Goal: Obtain resource: Download file/media

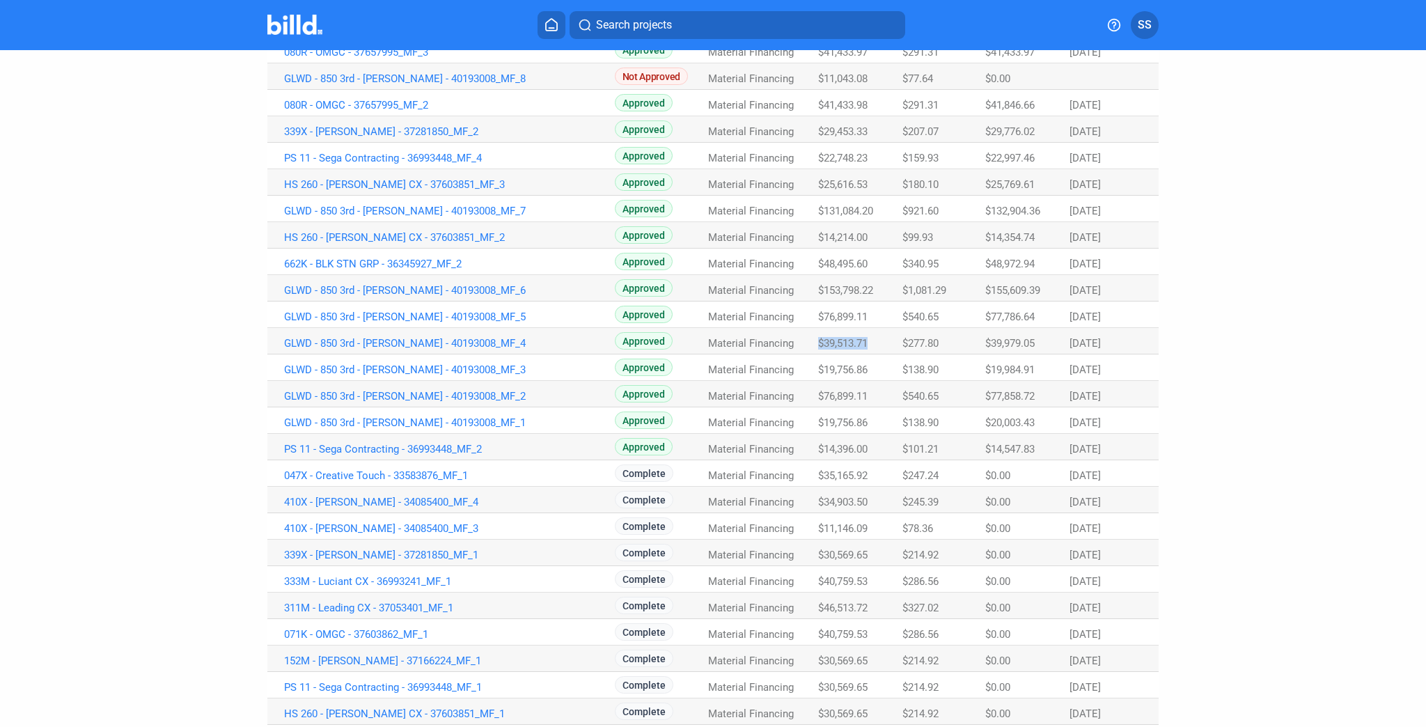
scroll to position [167, 0]
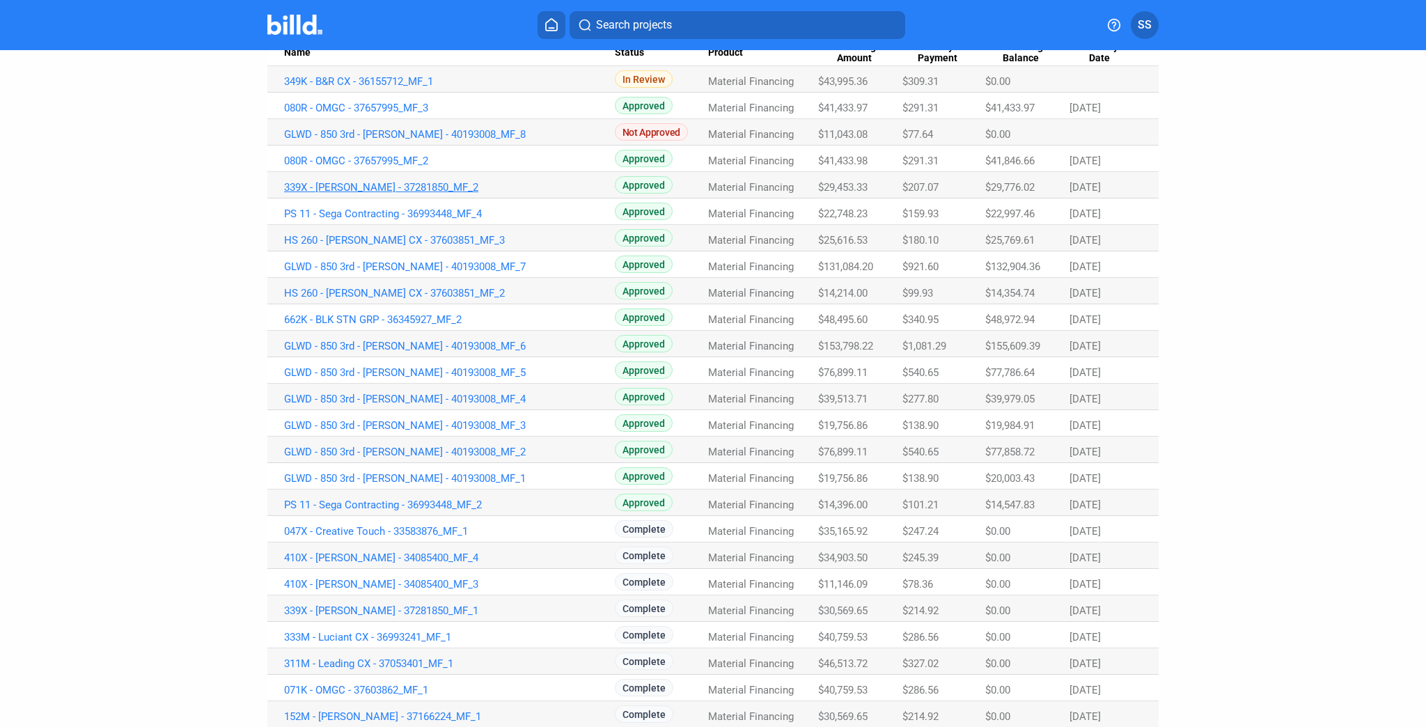
click at [366, 187] on link "339X - [PERSON_NAME] - 37281850_MF_2" at bounding box center [449, 187] width 331 height 13
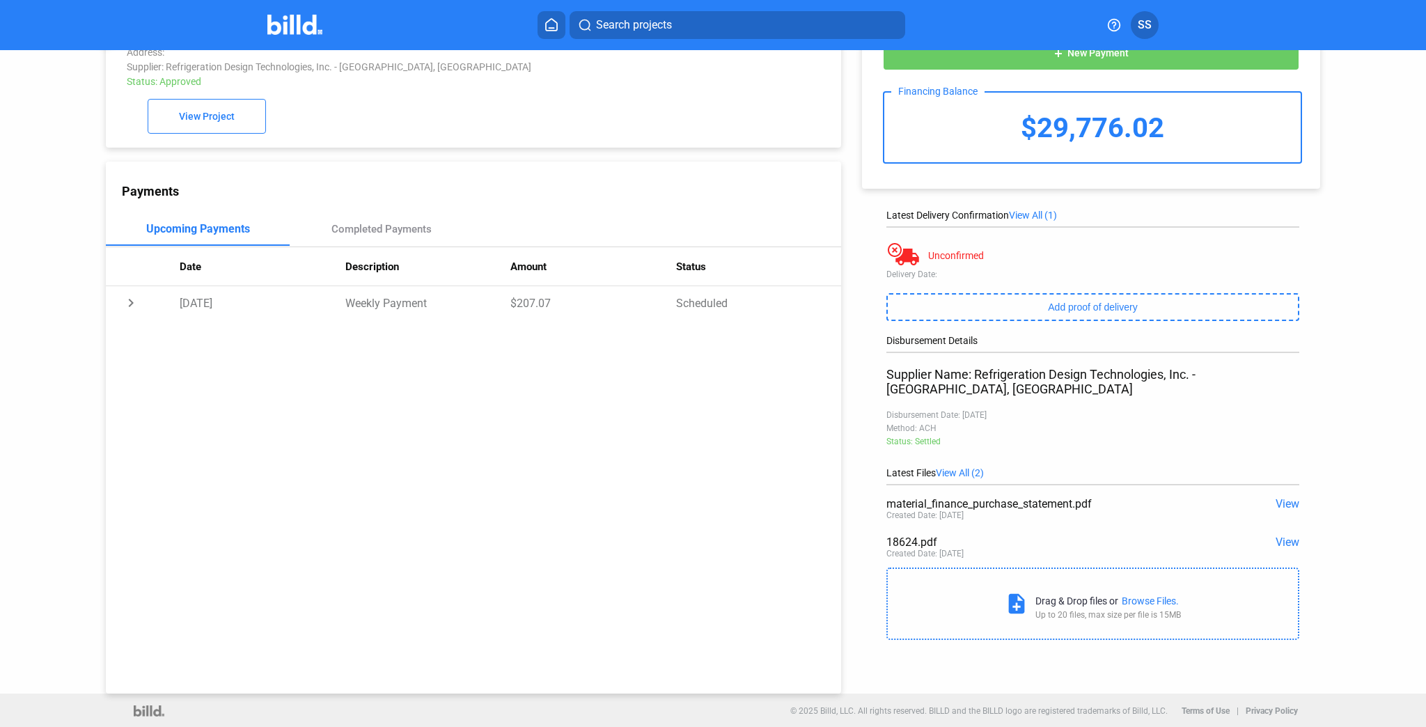
scroll to position [53, 0]
click at [1278, 534] on span "View" at bounding box center [1288, 540] width 24 height 13
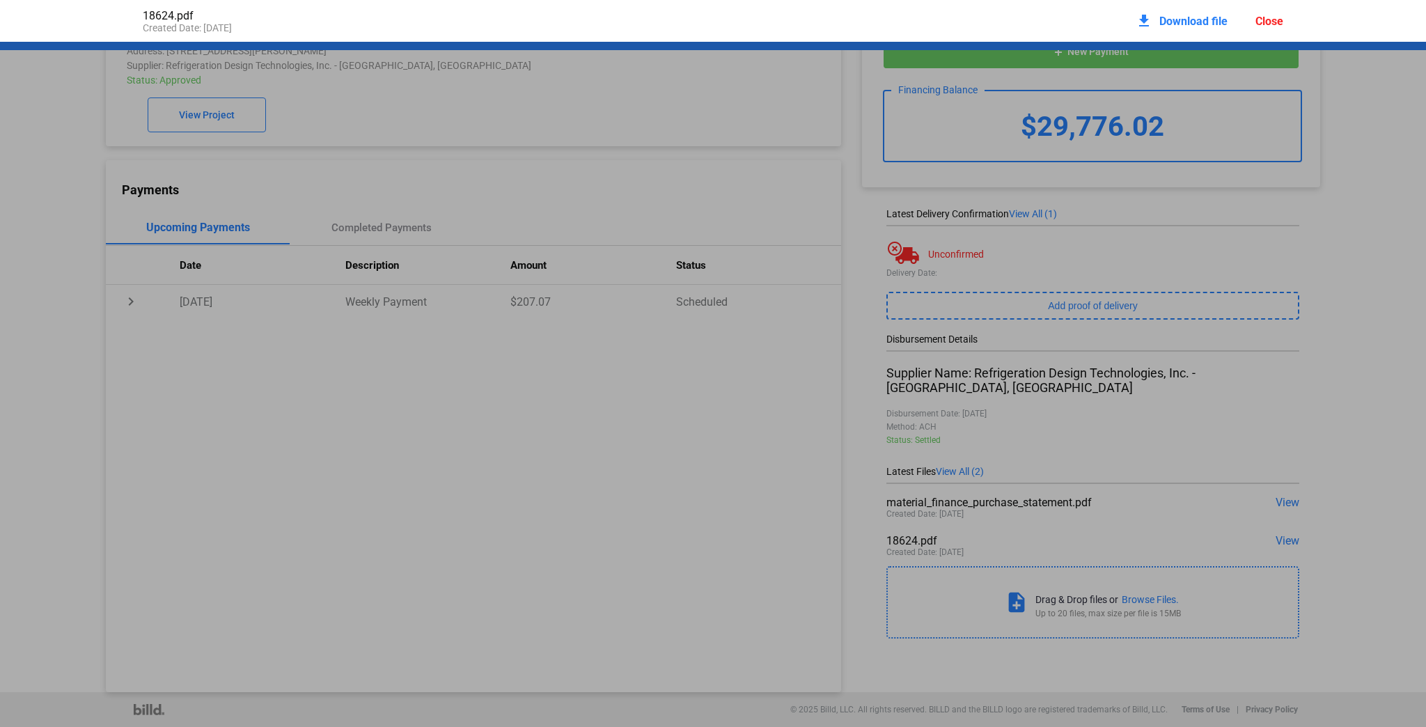
scroll to position [7, 0]
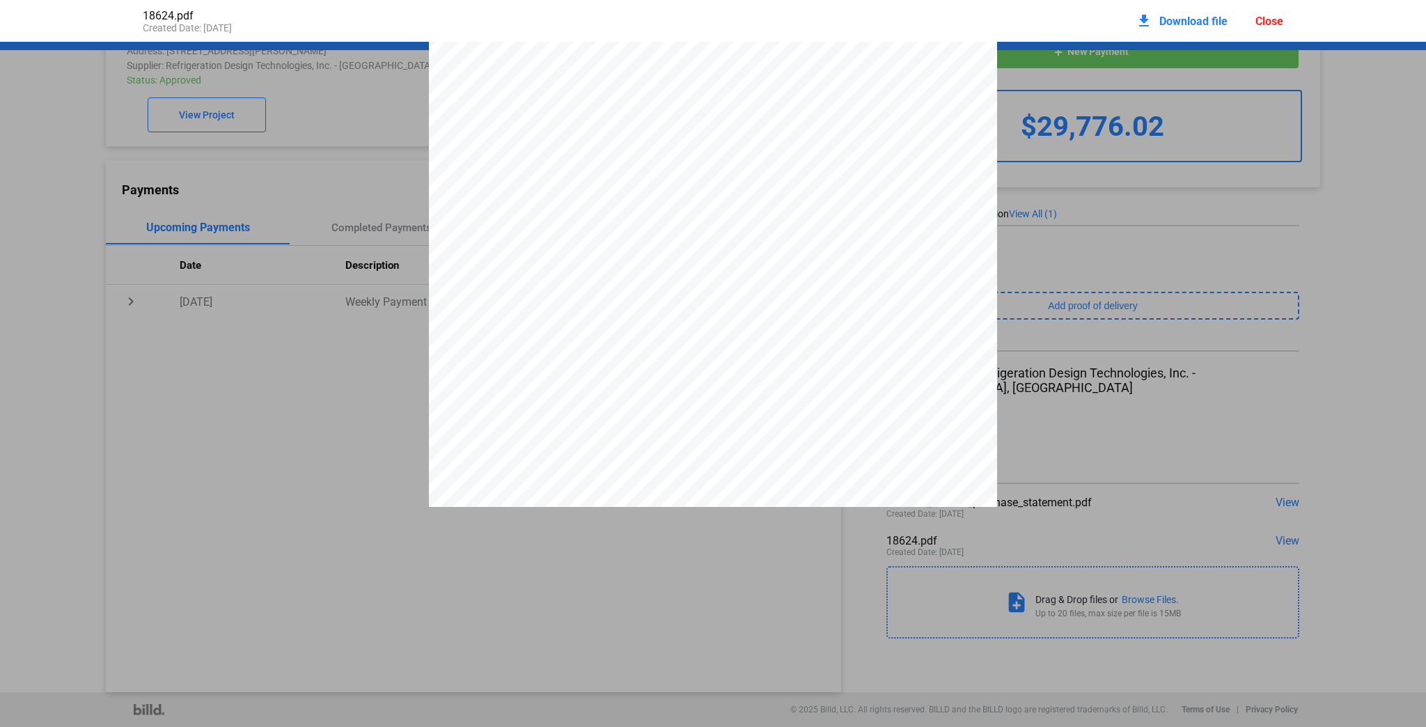
click at [1175, 24] on span "Download file" at bounding box center [1193, 21] width 68 height 13
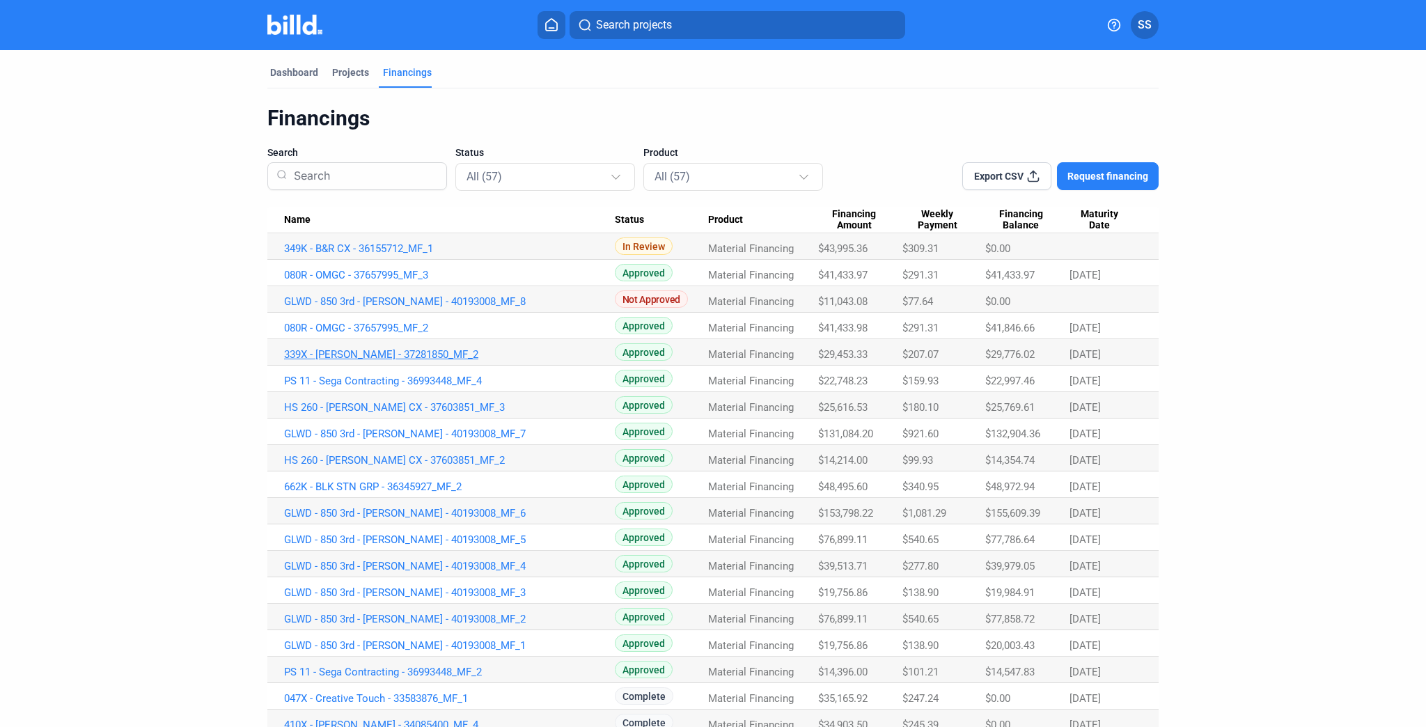
drag, startPoint x: 276, startPoint y: 354, endPoint x: 428, endPoint y: 355, distance: 152.5
click at [428, 355] on td "339X - [PERSON_NAME] - 37281850_MF_2" at bounding box center [440, 352] width 347 height 26
copy link "339X - [PERSON_NAME] - 37281850_MF_2"
click at [359, 273] on link "080R - OMGC - 37657995_MF_3" at bounding box center [449, 275] width 331 height 13
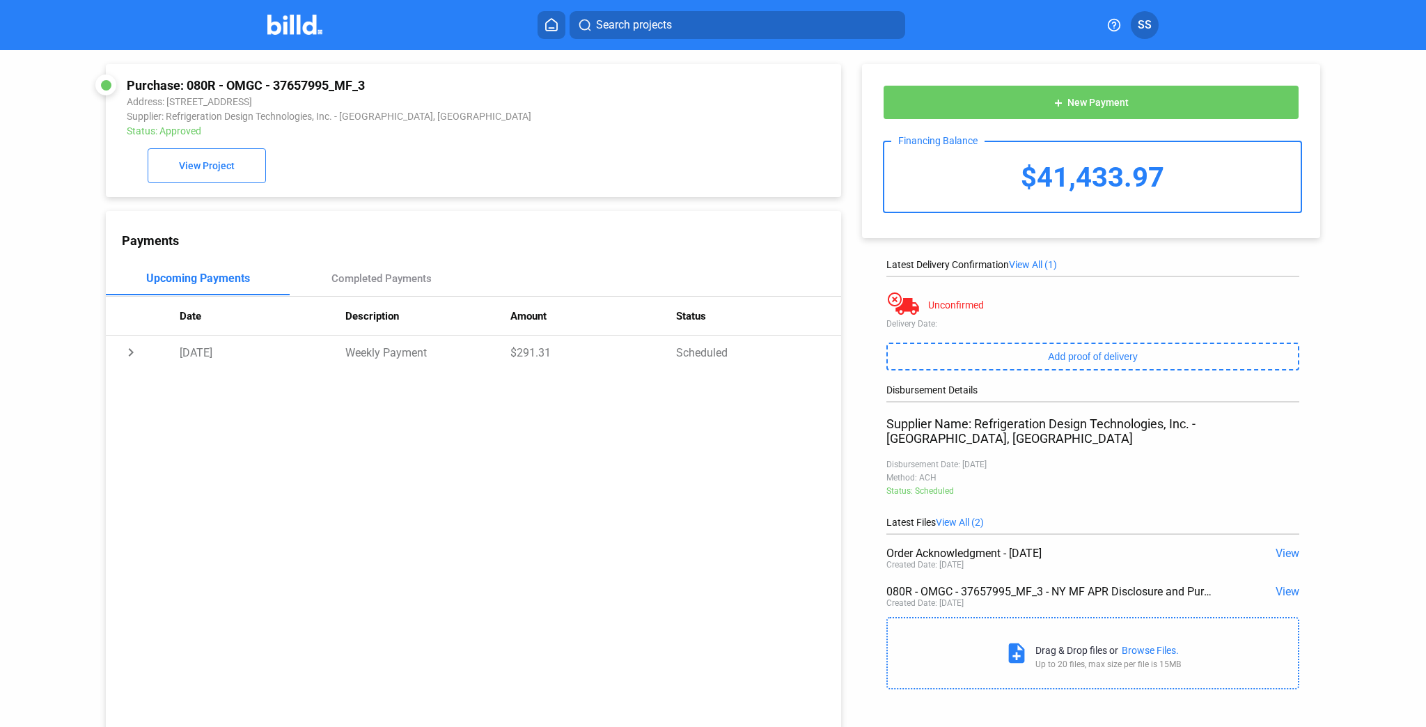
click at [1282, 547] on span "View" at bounding box center [1288, 553] width 24 height 13
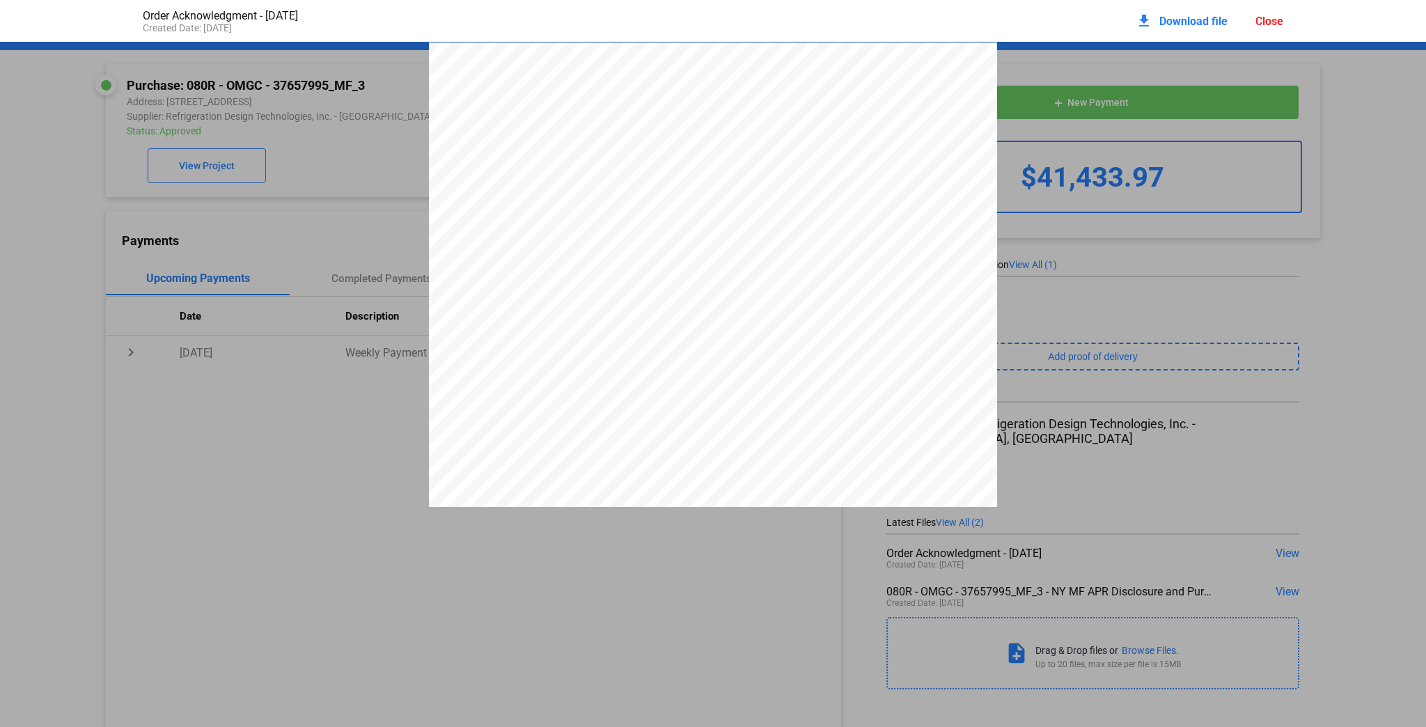
click at [282, 107] on div "Refrigeration Design Technologies, Inc. [STREET_ADDRESS] [PHONE_NUMBER] Phone :…" at bounding box center [713, 409] width 1426 height 735
click at [1253, 23] on div "download Download file Close" at bounding box center [1210, 21] width 148 height 31
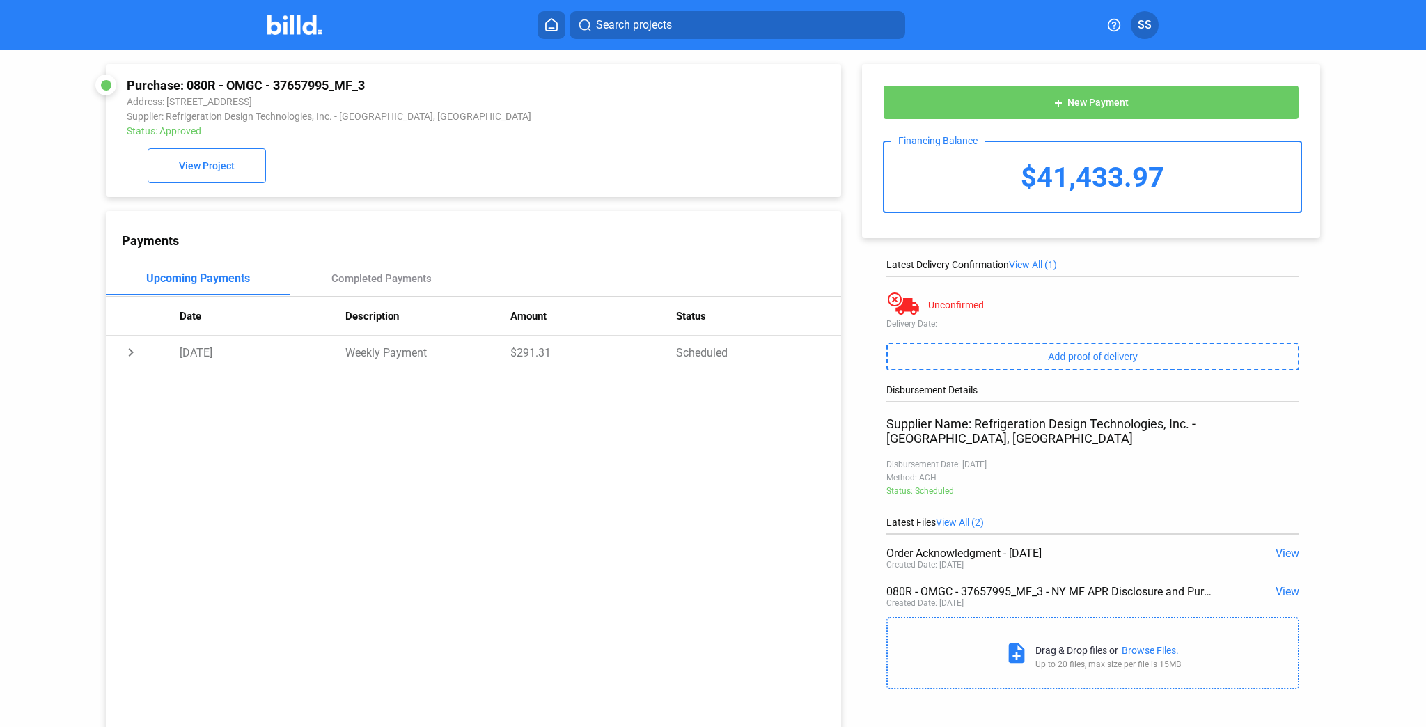
click at [1282, 585] on span "View" at bounding box center [1288, 591] width 24 height 13
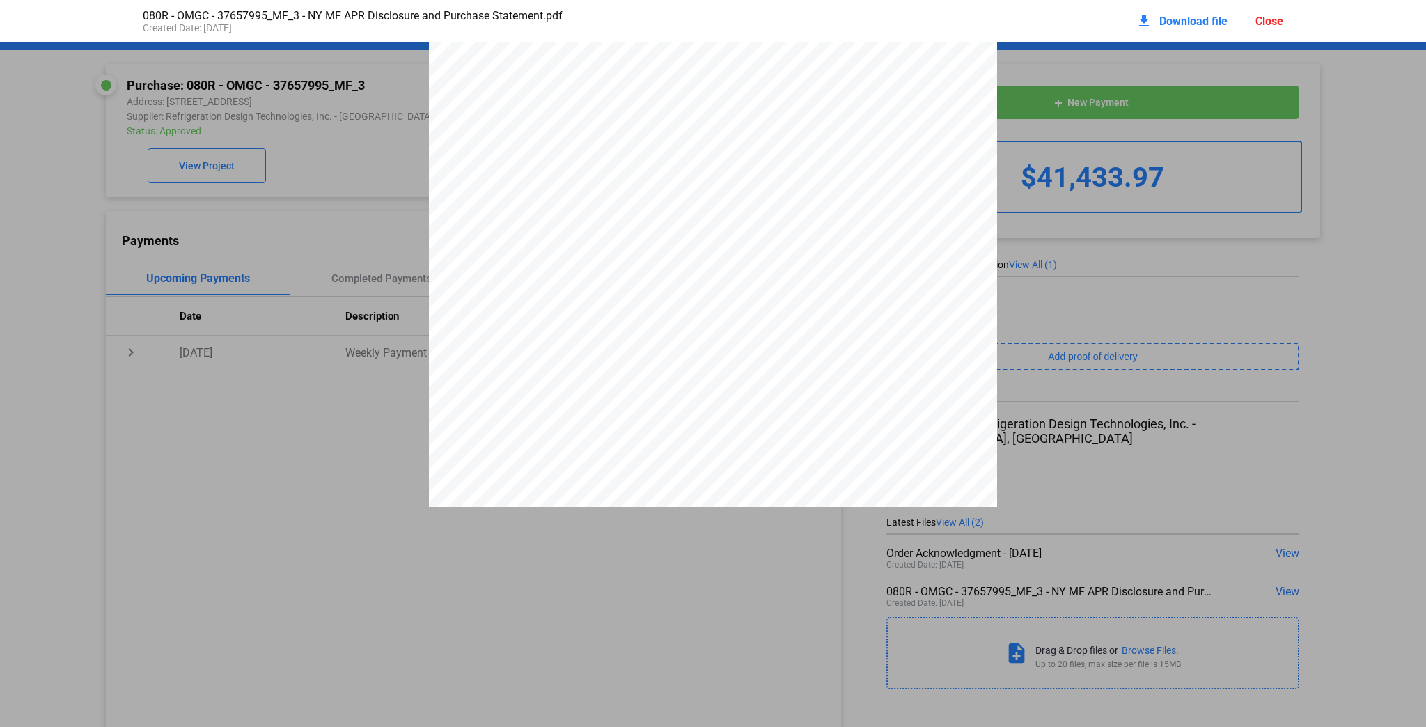
scroll to position [7, 0]
click at [1273, 22] on div "Close" at bounding box center [1269, 21] width 28 height 13
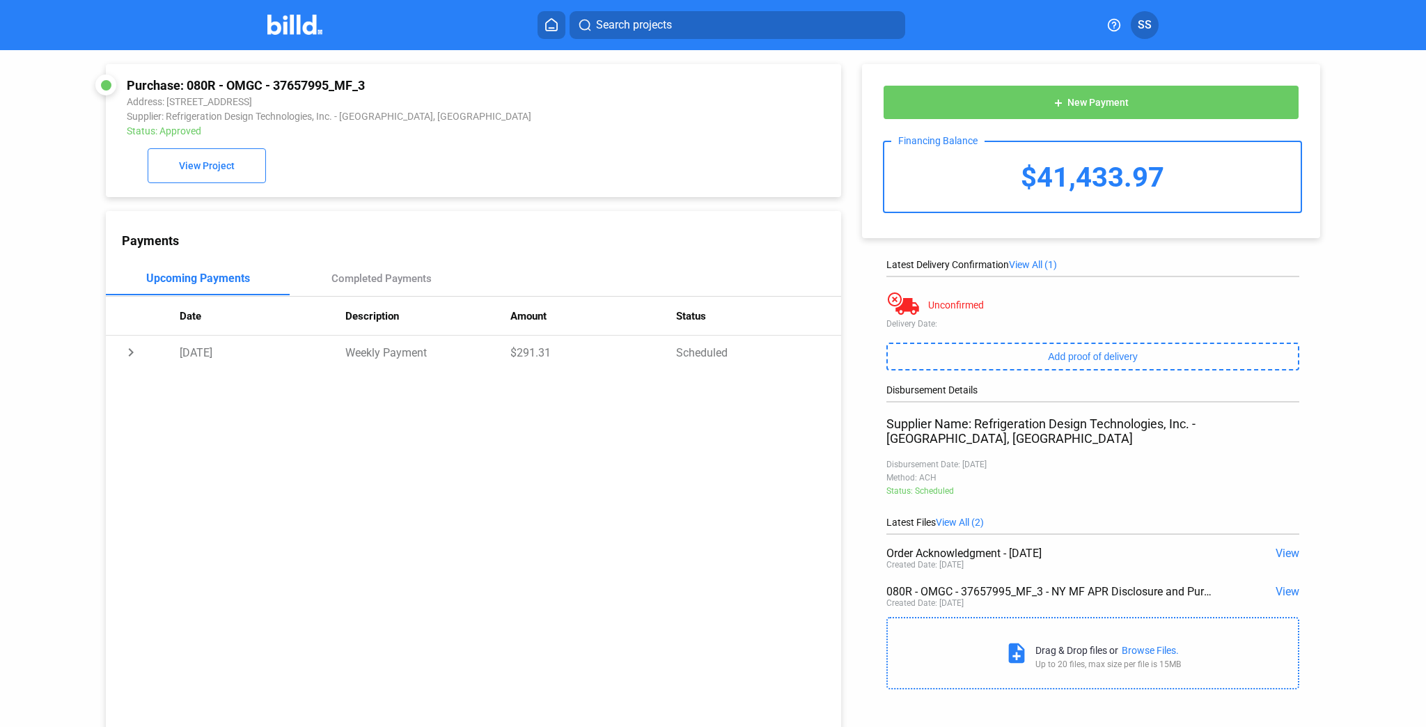
click at [1280, 547] on span "View" at bounding box center [1288, 553] width 24 height 13
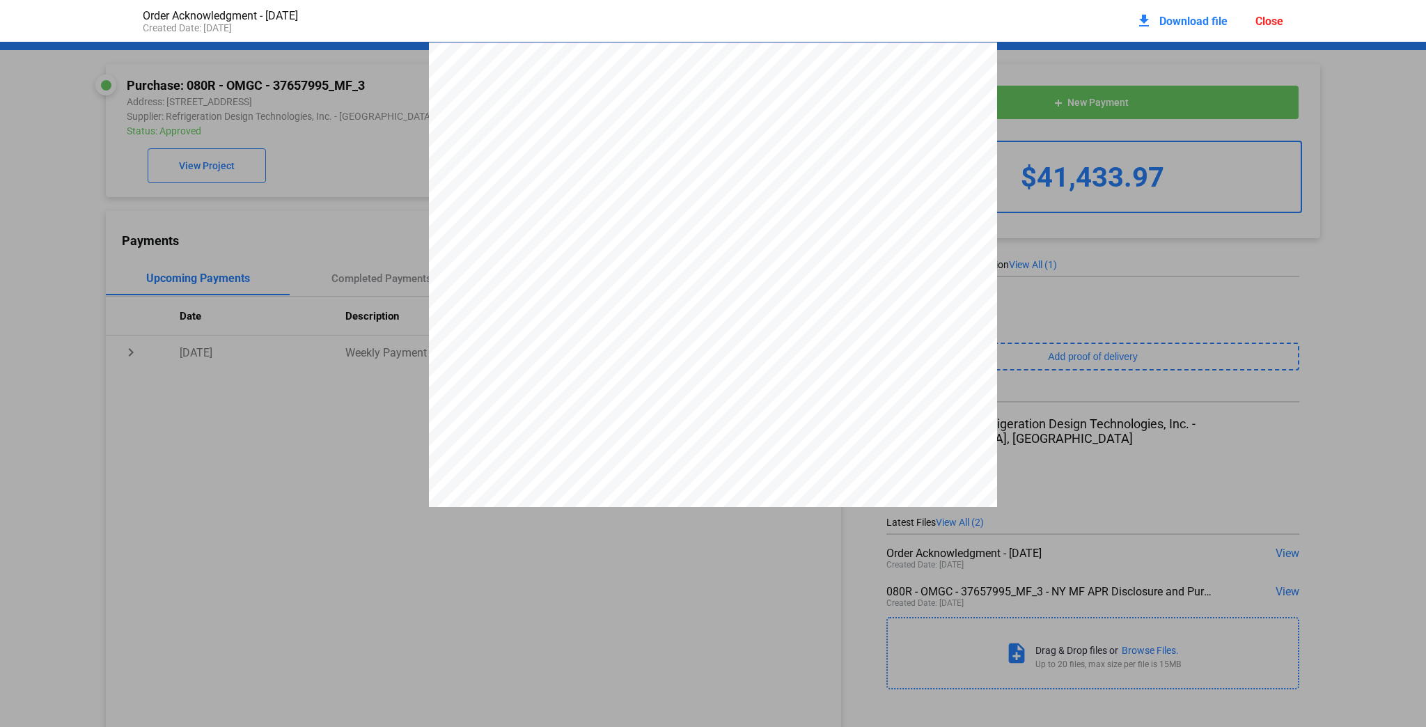
scroll to position [0, 0]
click at [1270, 27] on div "Close" at bounding box center [1269, 21] width 28 height 13
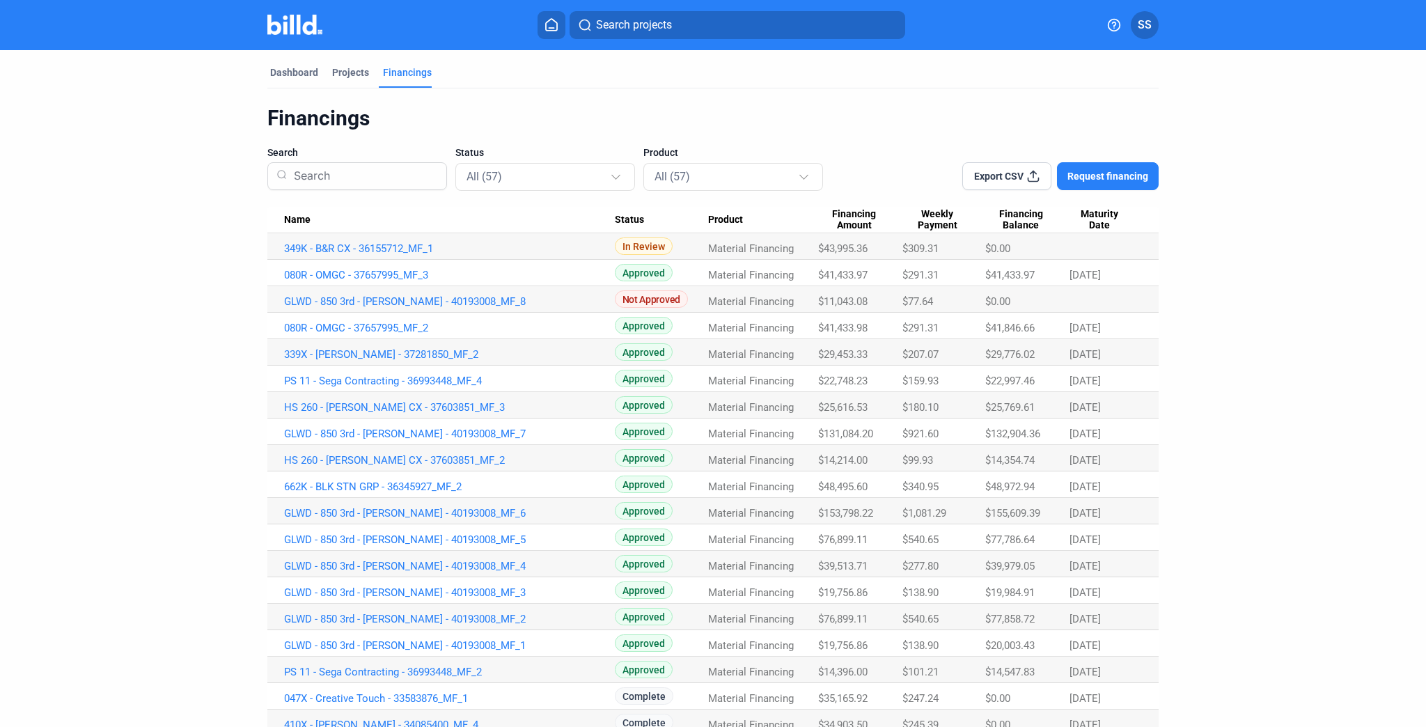
drag, startPoint x: 212, startPoint y: 0, endPoint x: 824, endPoint y: 226, distance: 652.3
click at [831, 230] on div "Search projects SS Dashboard Projects Financings Financings Search Status All (…" at bounding box center [713, 363] width 1426 height 727
click at [212, 214] on dashboard "Dashboard Projects Financings Financings Search Status All (57) Product All (57…" at bounding box center [712, 688] width 1283 height 1277
click at [386, 274] on link "080R - OMGC - 37657995_MF_3" at bounding box center [449, 275] width 331 height 13
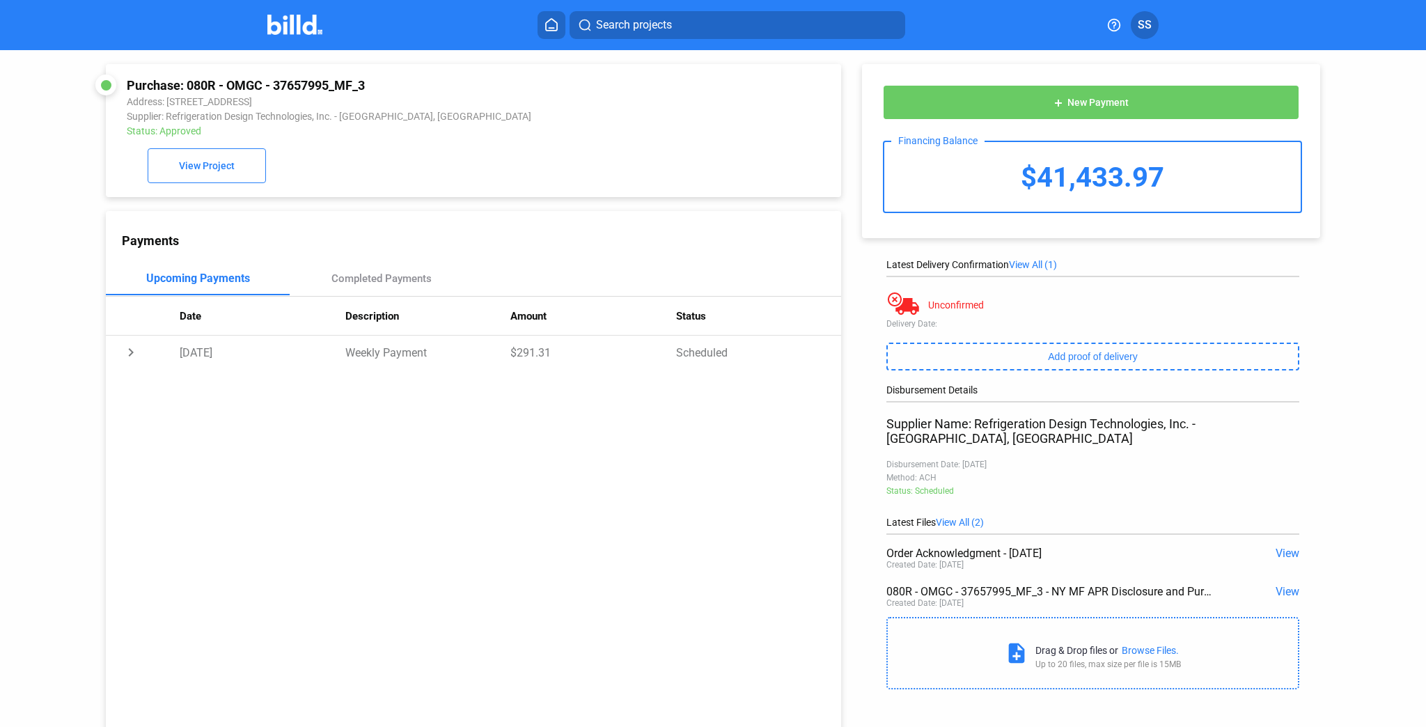
click at [1278, 547] on span "View" at bounding box center [1288, 553] width 24 height 13
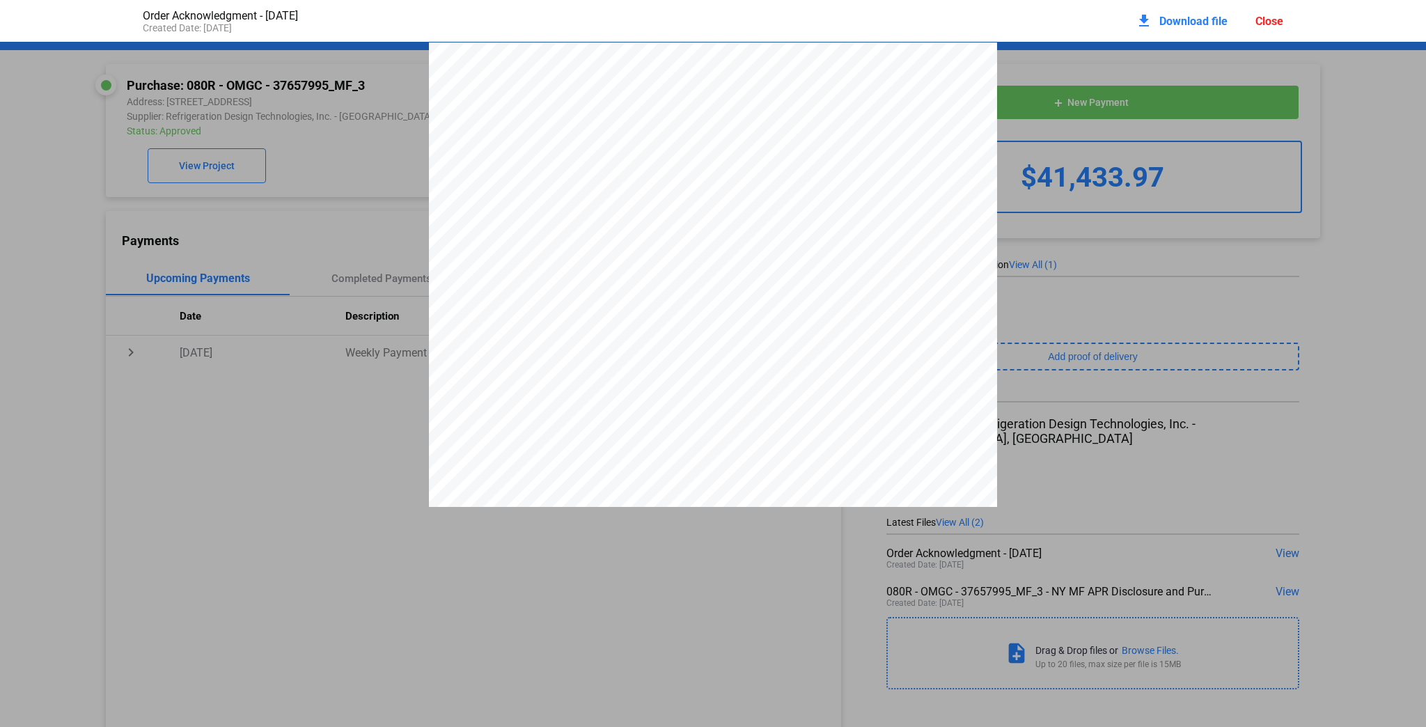
scroll to position [7, 0]
drag, startPoint x: 611, startPoint y: 70, endPoint x: 842, endPoint y: 72, distance: 231.9
click at [842, 72] on span "Refrigeration Design Technologies, Inc." at bounding box center [734, 70] width 242 height 13
click at [822, 72] on span "Refrigeration Design Technologies, Inc." at bounding box center [734, 70] width 242 height 13
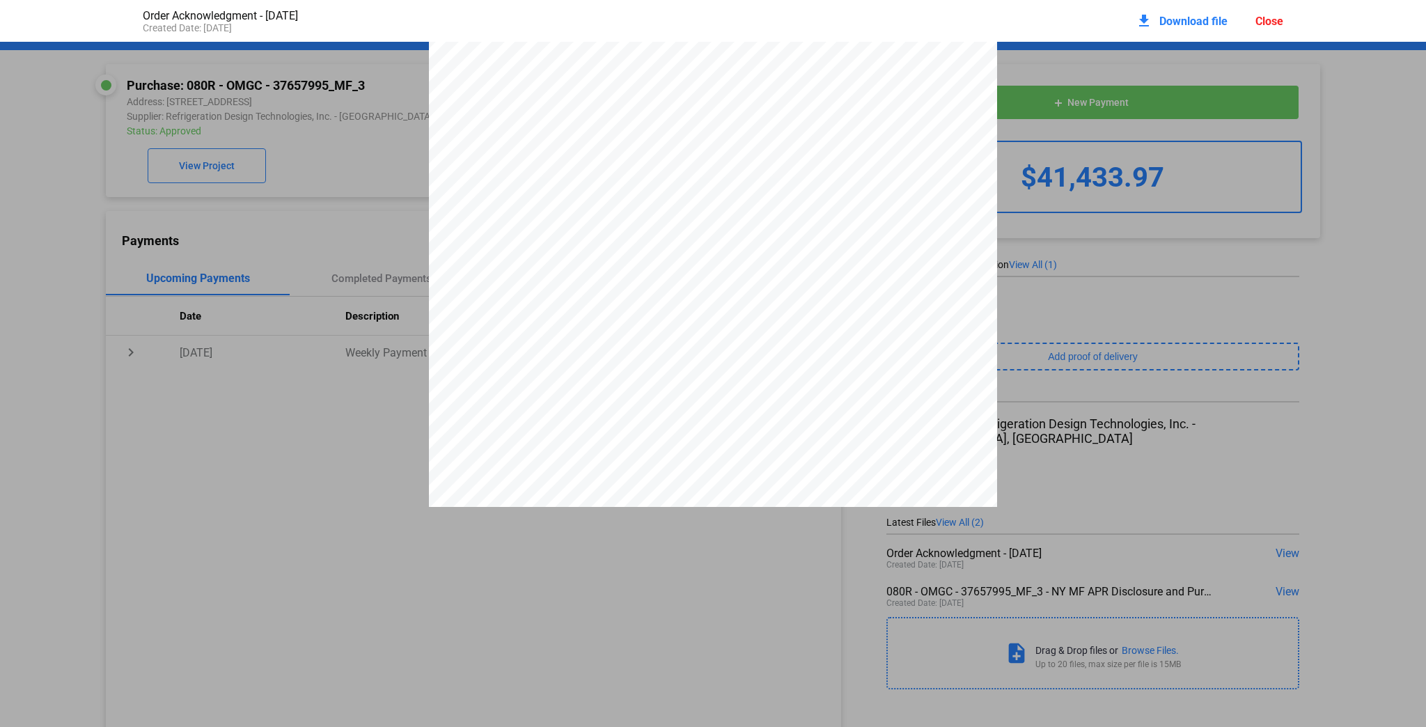
click at [822, 72] on span "Refrigeration Design Technologies, Inc." at bounding box center [734, 70] width 242 height 13
click at [292, 235] on div "Refrigeration Design Technologies, Inc. [STREET_ADDRESS] [PHONE_NUMBER] Phone :…" at bounding box center [713, 403] width 1426 height 735
click at [1270, 17] on div "Close" at bounding box center [1269, 21] width 28 height 13
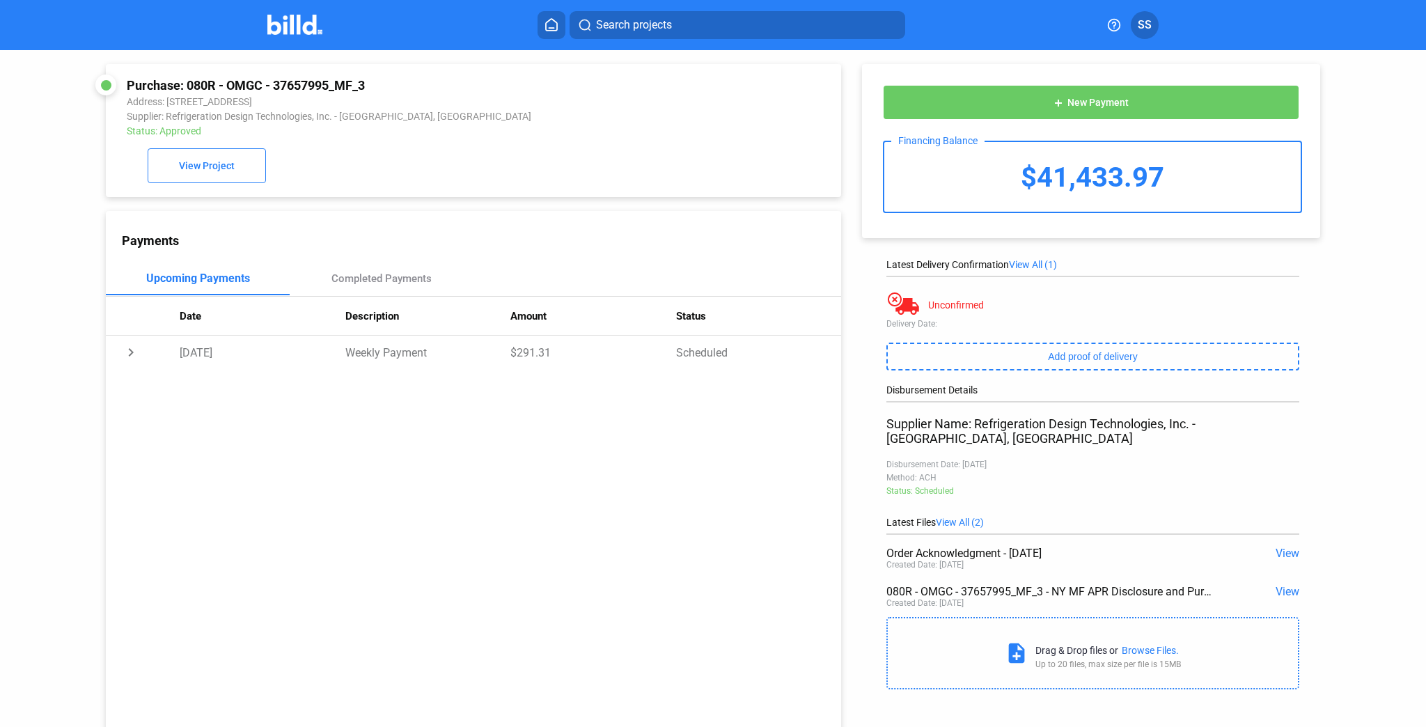
drag, startPoint x: 185, startPoint y: 84, endPoint x: 384, endPoint y: 89, distance: 199.9
click at [384, 89] on div "Purchase: 080R - OMGC - 37657995_MF_3" at bounding box center [404, 85] width 555 height 15
copy div "080R - OMGC - 37657995_MF_3"
